Goal: Navigation & Orientation: Understand site structure

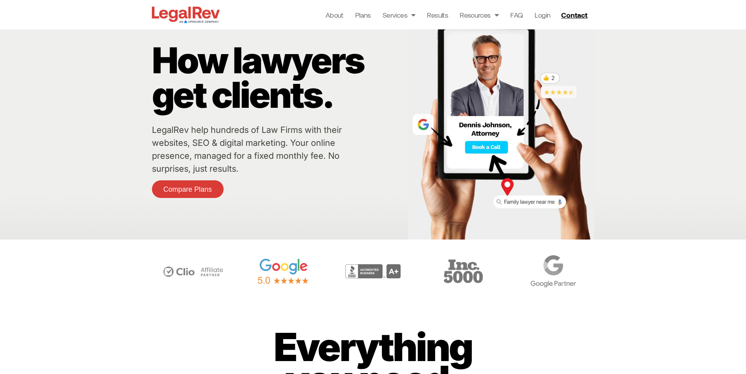
scroll to position [39, 0]
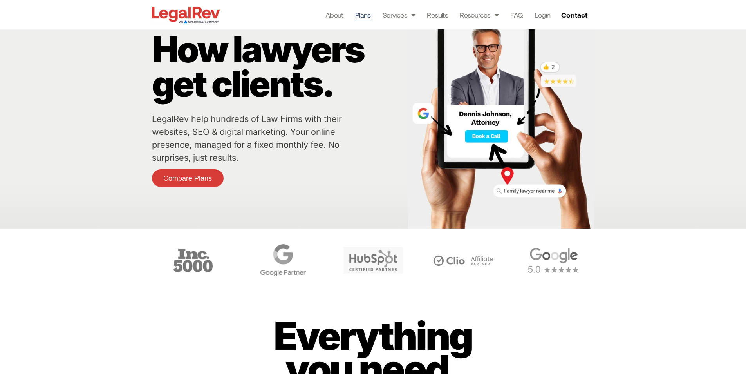
click at [369, 18] on link "Plans" at bounding box center [363, 14] width 16 height 11
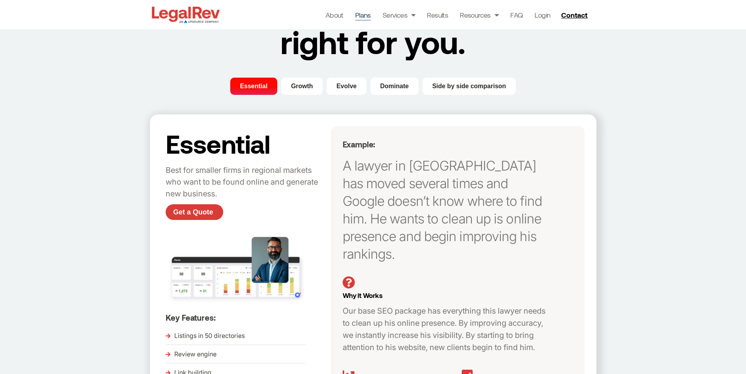
scroll to position [78, 0]
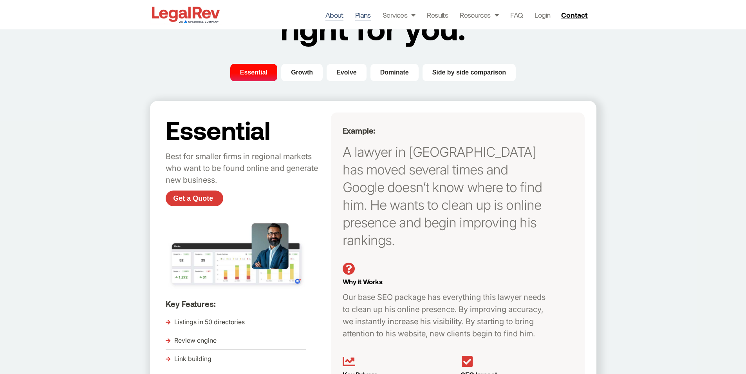
click at [342, 16] on link "About" at bounding box center [335, 14] width 18 height 11
